Goal: Task Accomplishment & Management: Use online tool/utility

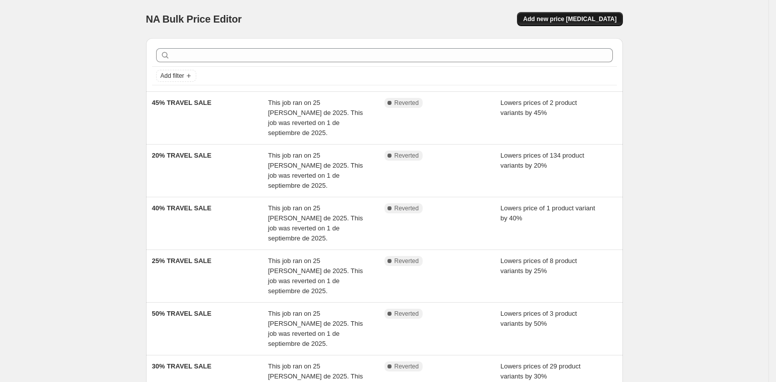
click at [588, 17] on span "Add new price [MEDICAL_DATA]" at bounding box center [569, 19] width 93 height 8
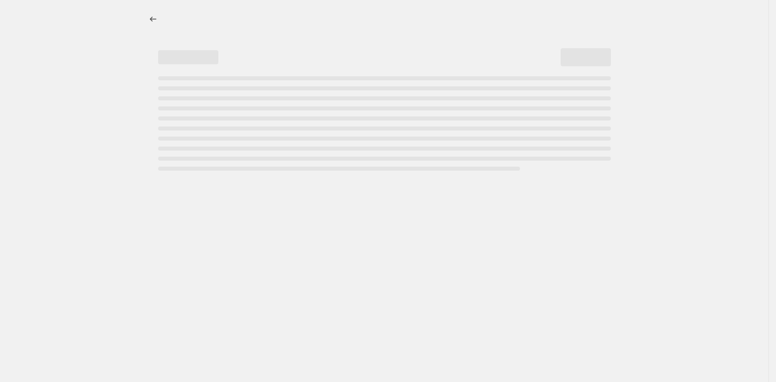
select select "percentage"
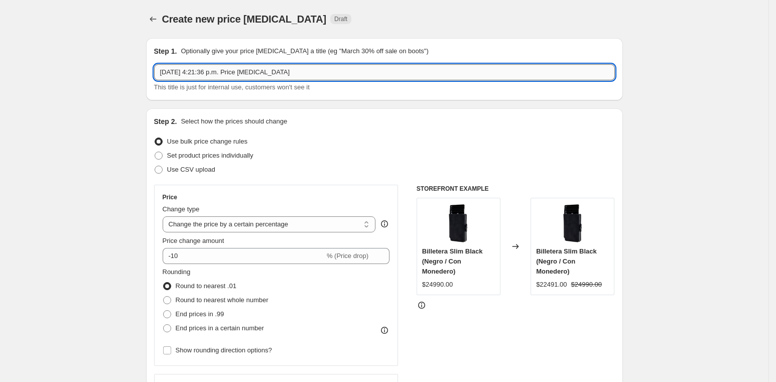
click at [291, 69] on input "[DATE] 4:21:36 p.m. Price [MEDICAL_DATA]" at bounding box center [384, 72] width 461 height 16
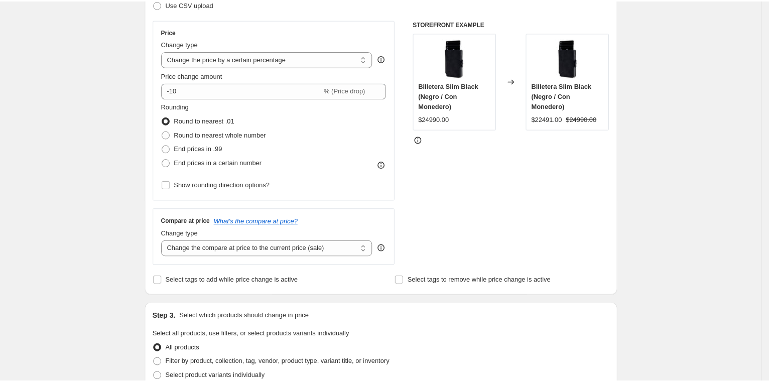
scroll to position [155, 0]
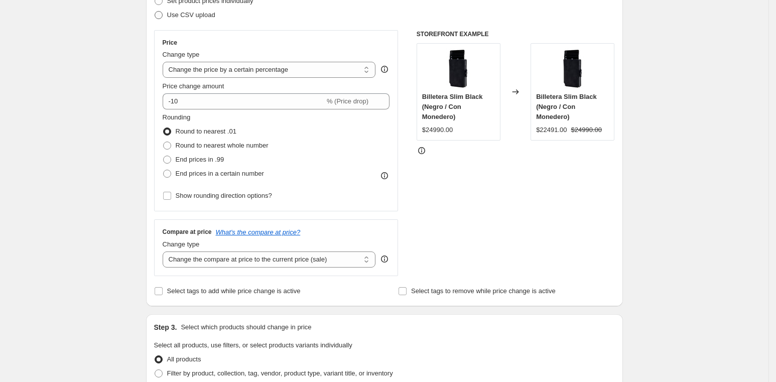
type input "Prepara la escapada del 18"
